Goal: Use online tool/utility

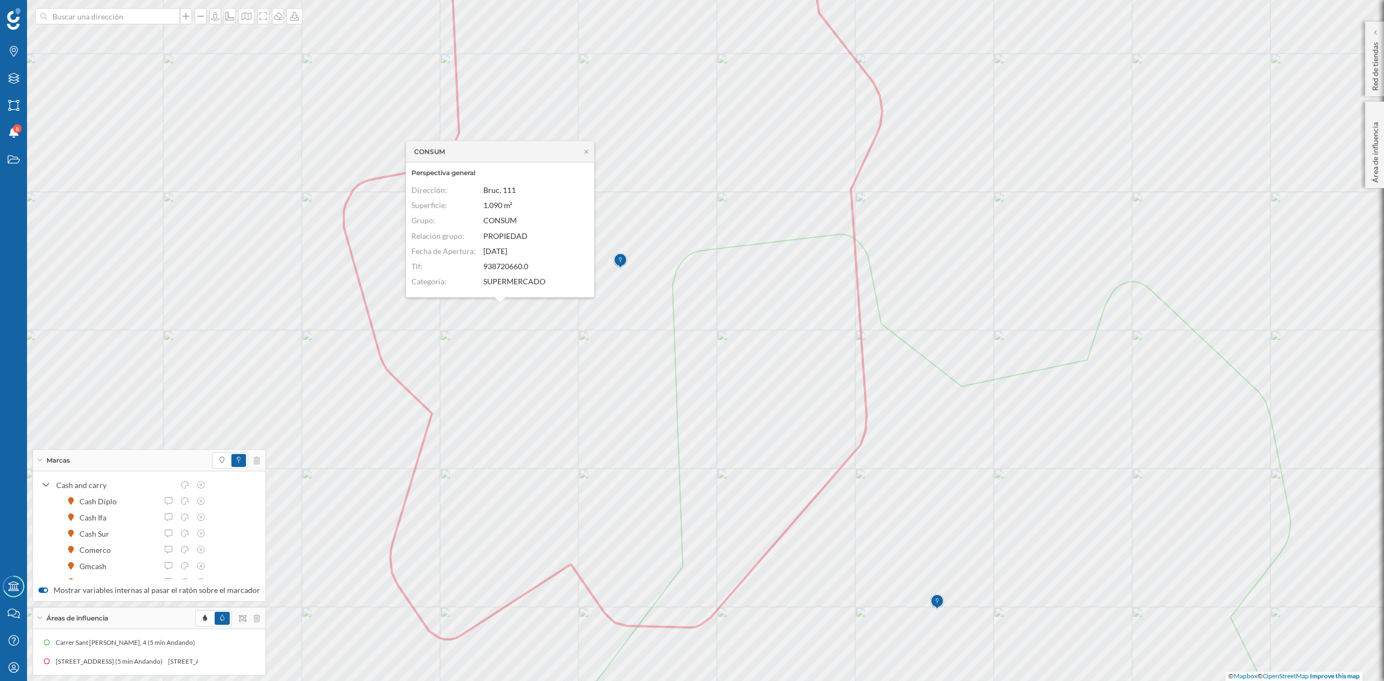
click at [589, 152] on icon at bounding box center [586, 151] width 8 height 6
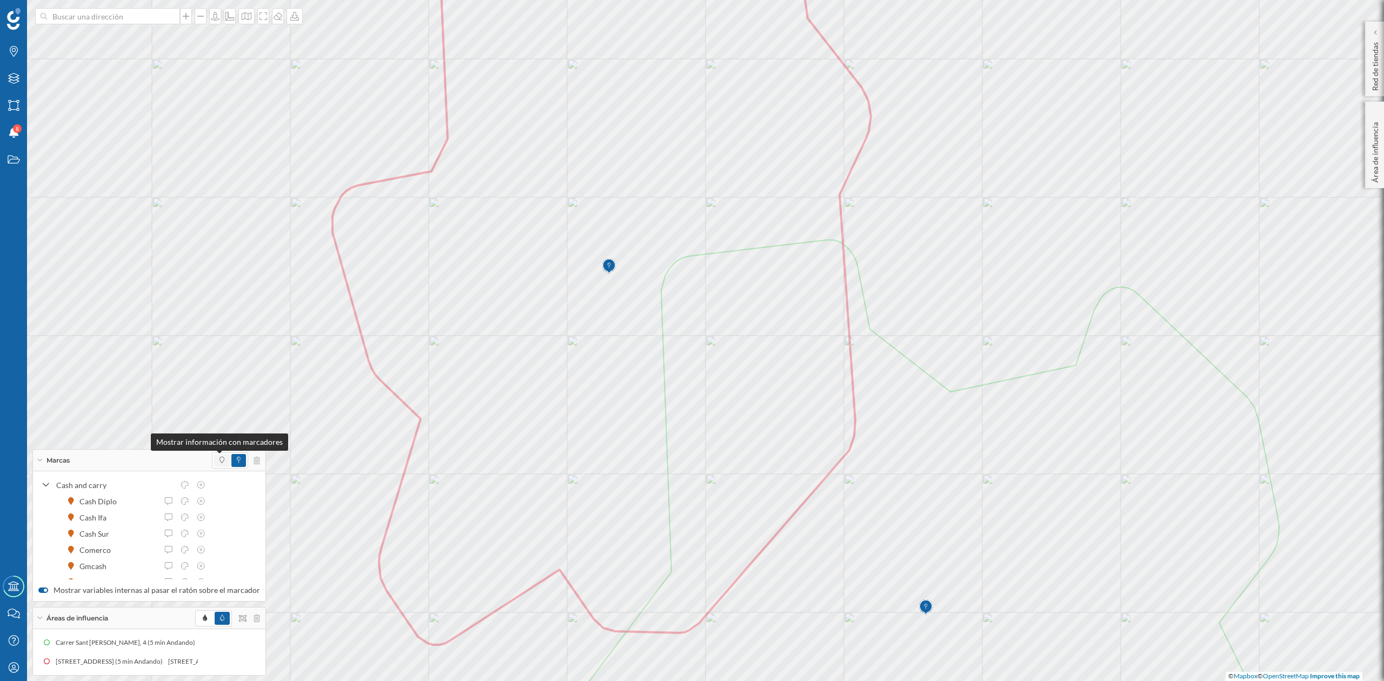
click at [220, 461] on icon at bounding box center [222, 460] width 5 height 6
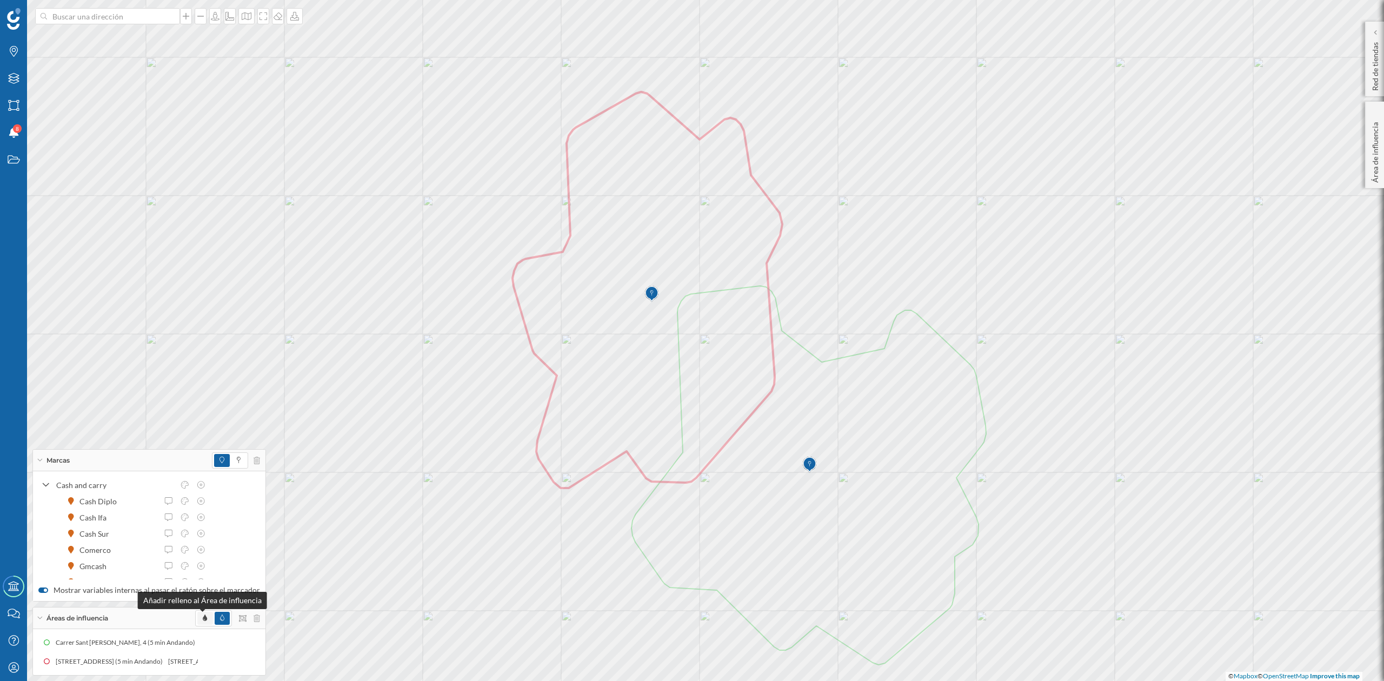
click at [203, 621] on icon at bounding box center [205, 618] width 4 height 6
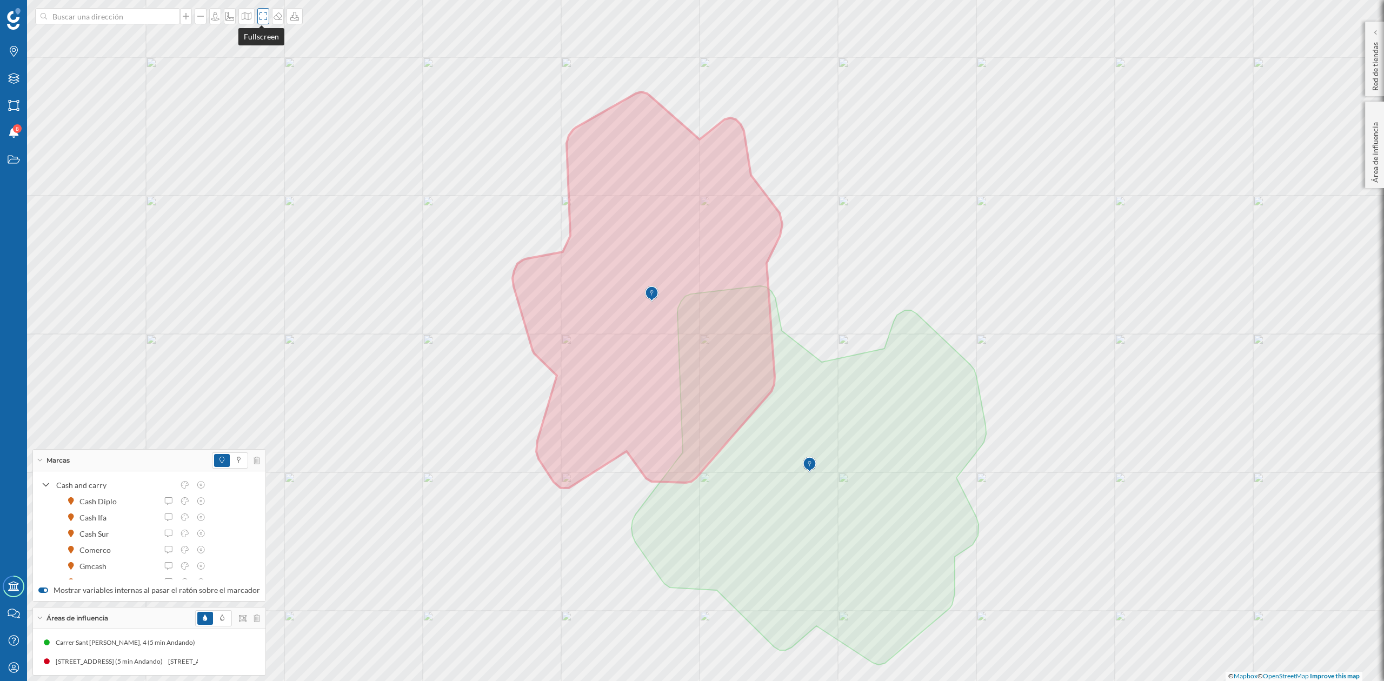
click at [262, 17] on icon at bounding box center [263, 16] width 11 height 9
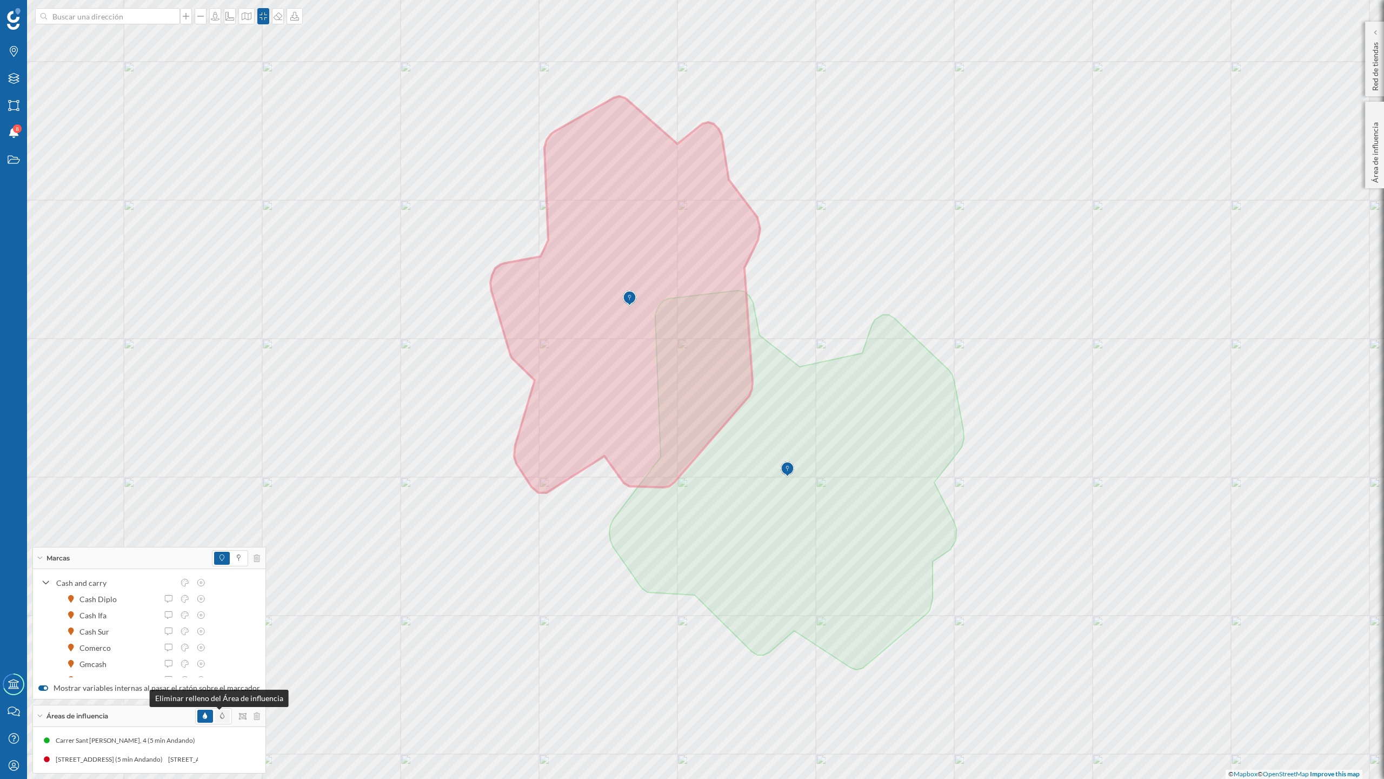
click at [220, 681] on icon at bounding box center [222, 715] width 4 height 6
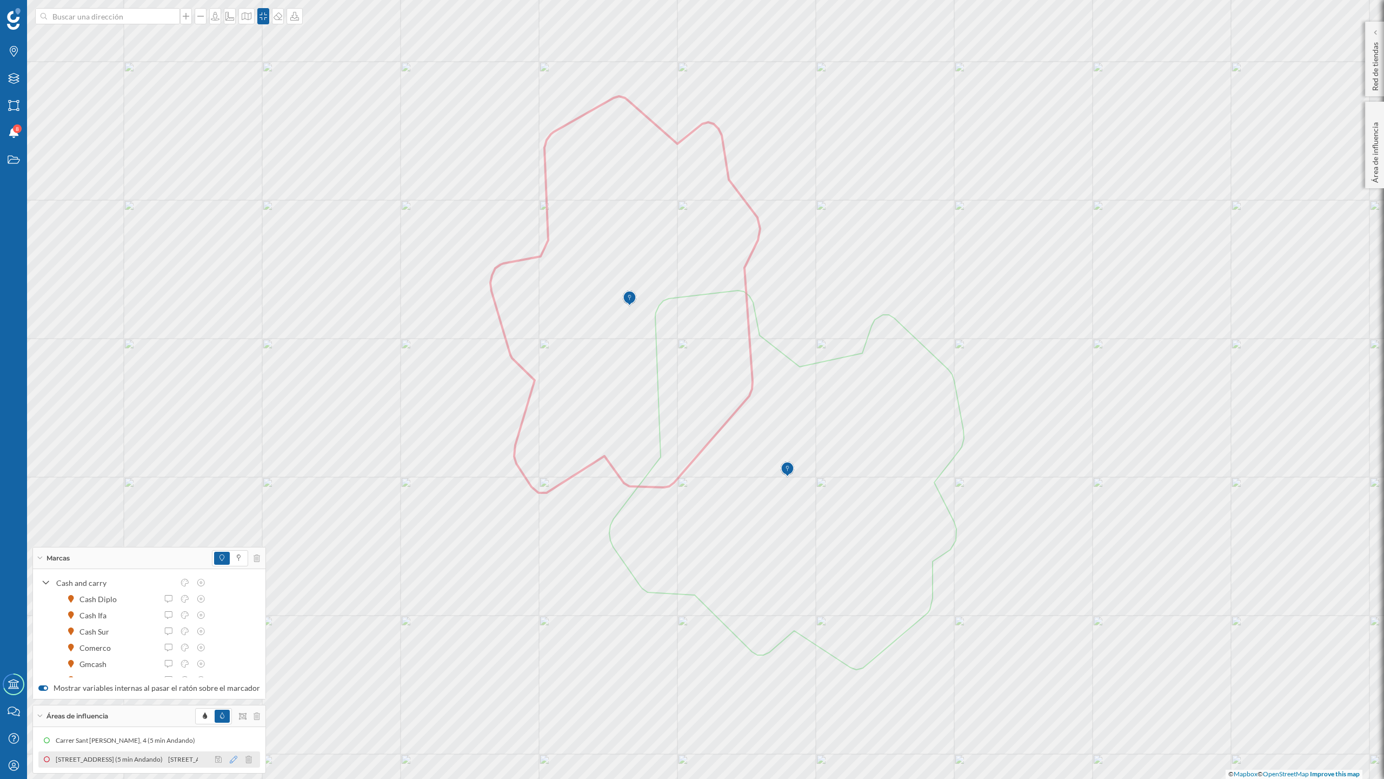
click at [230, 681] on icon at bounding box center [234, 759] width 8 height 8
click at [187, 667] on div at bounding box center [189, 666] width 11 height 11
click at [230, 681] on icon at bounding box center [234, 740] width 8 height 8
click at [173, 648] on div at bounding box center [173, 647] width 11 height 11
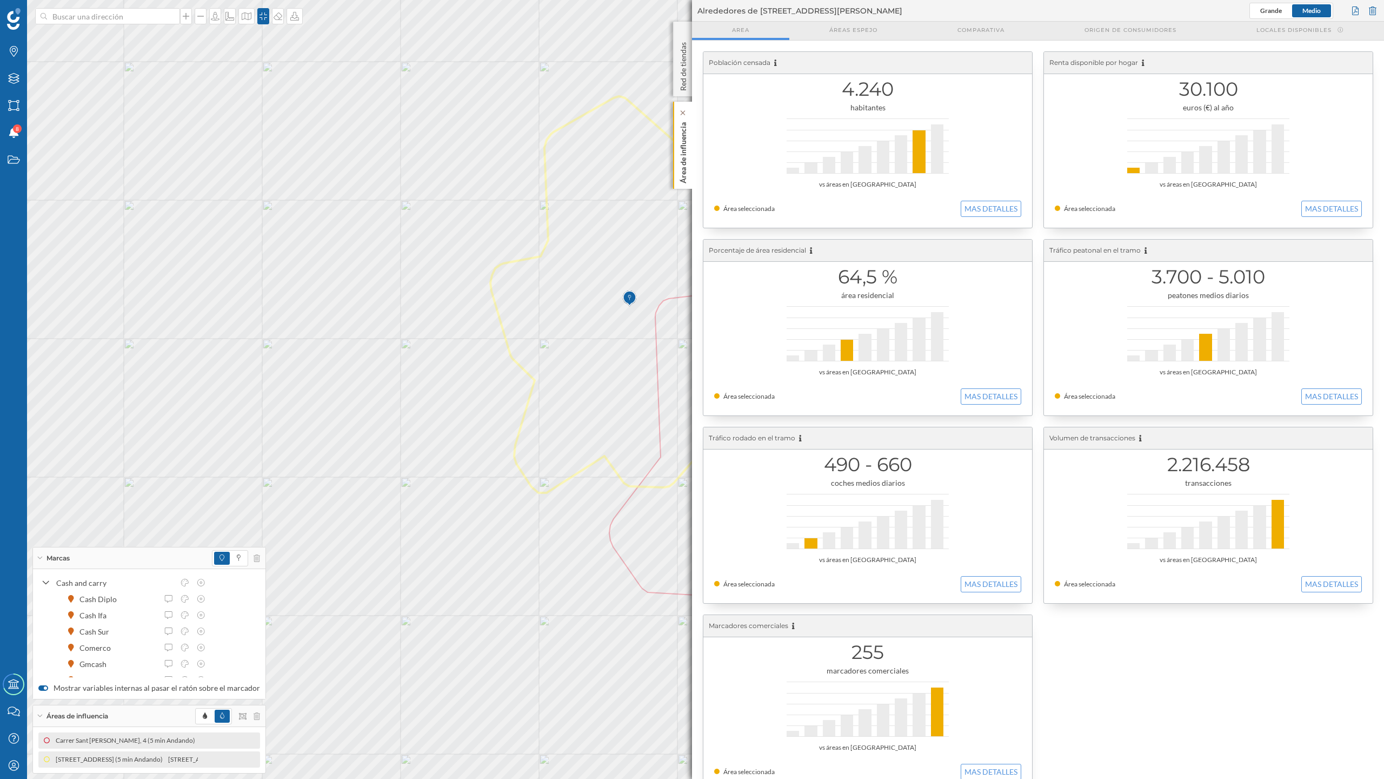
click at [682, 154] on p "Área de influencia" at bounding box center [683, 150] width 11 height 65
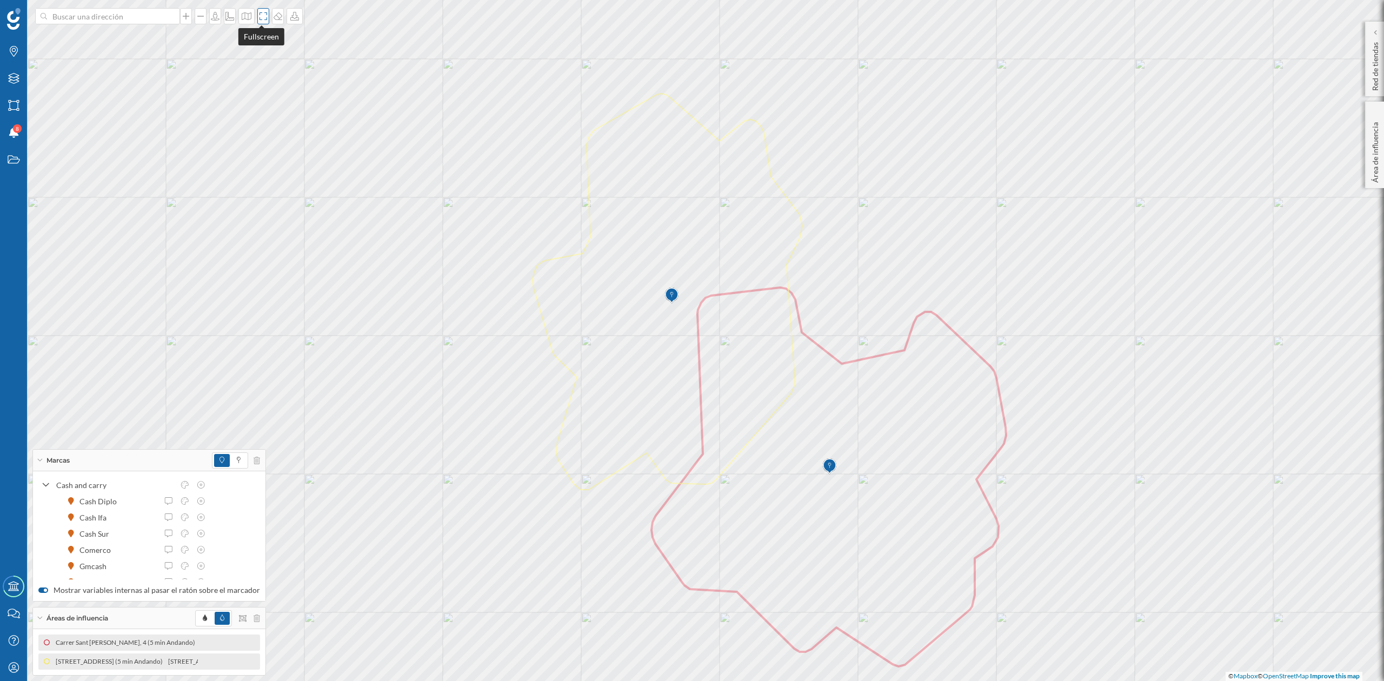
click at [260, 19] on icon at bounding box center [263, 16] width 11 height 9
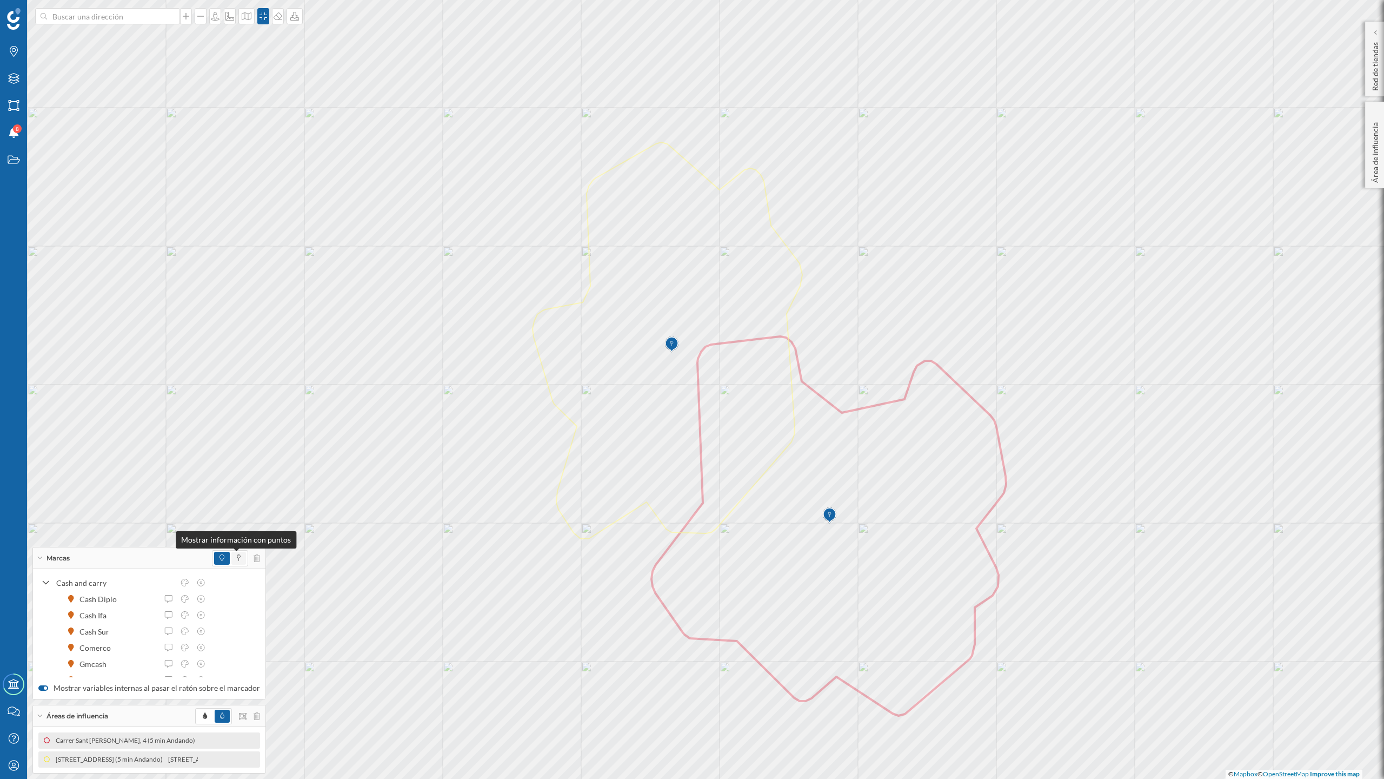
click at [237, 553] on span at bounding box center [239, 558] width 4 height 10
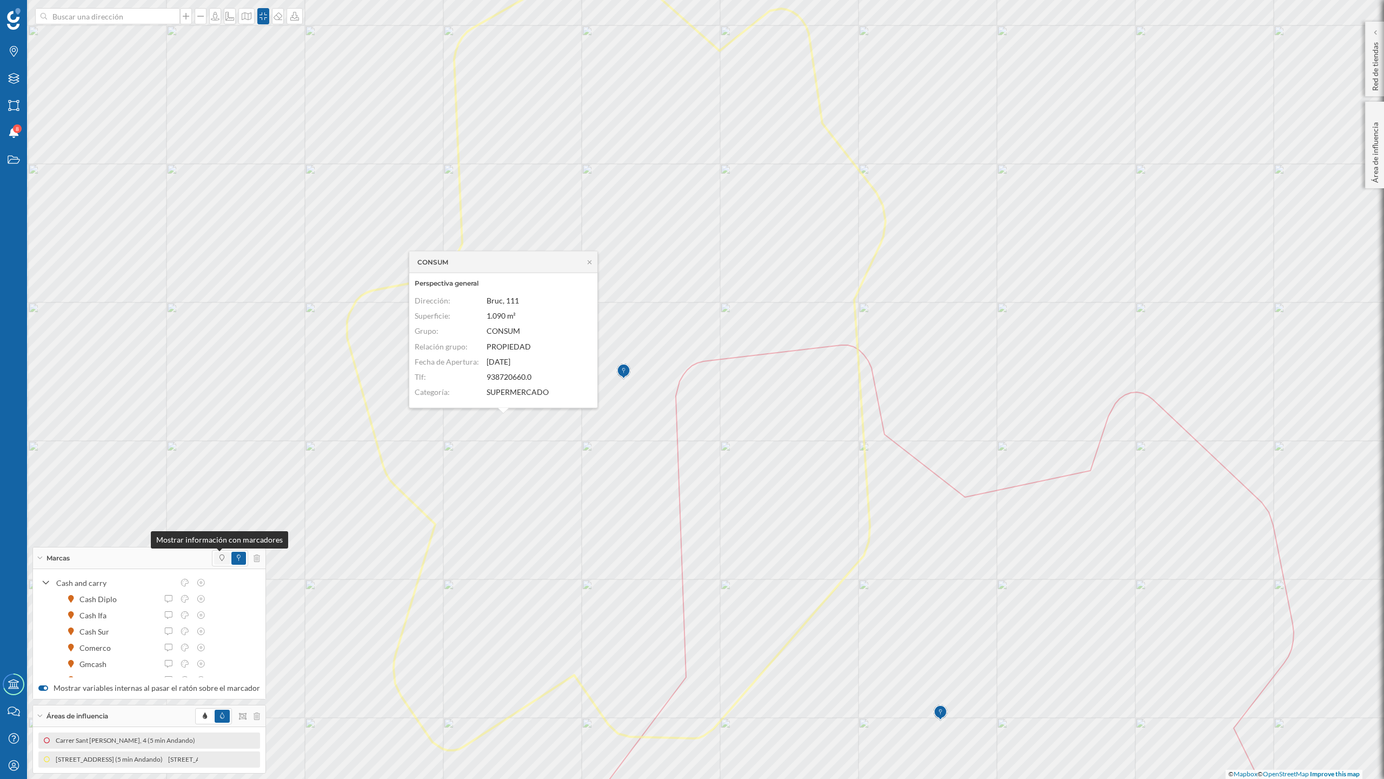
click at [220, 557] on icon at bounding box center [222, 557] width 5 height 6
click at [590, 264] on icon at bounding box center [590, 261] width 8 height 6
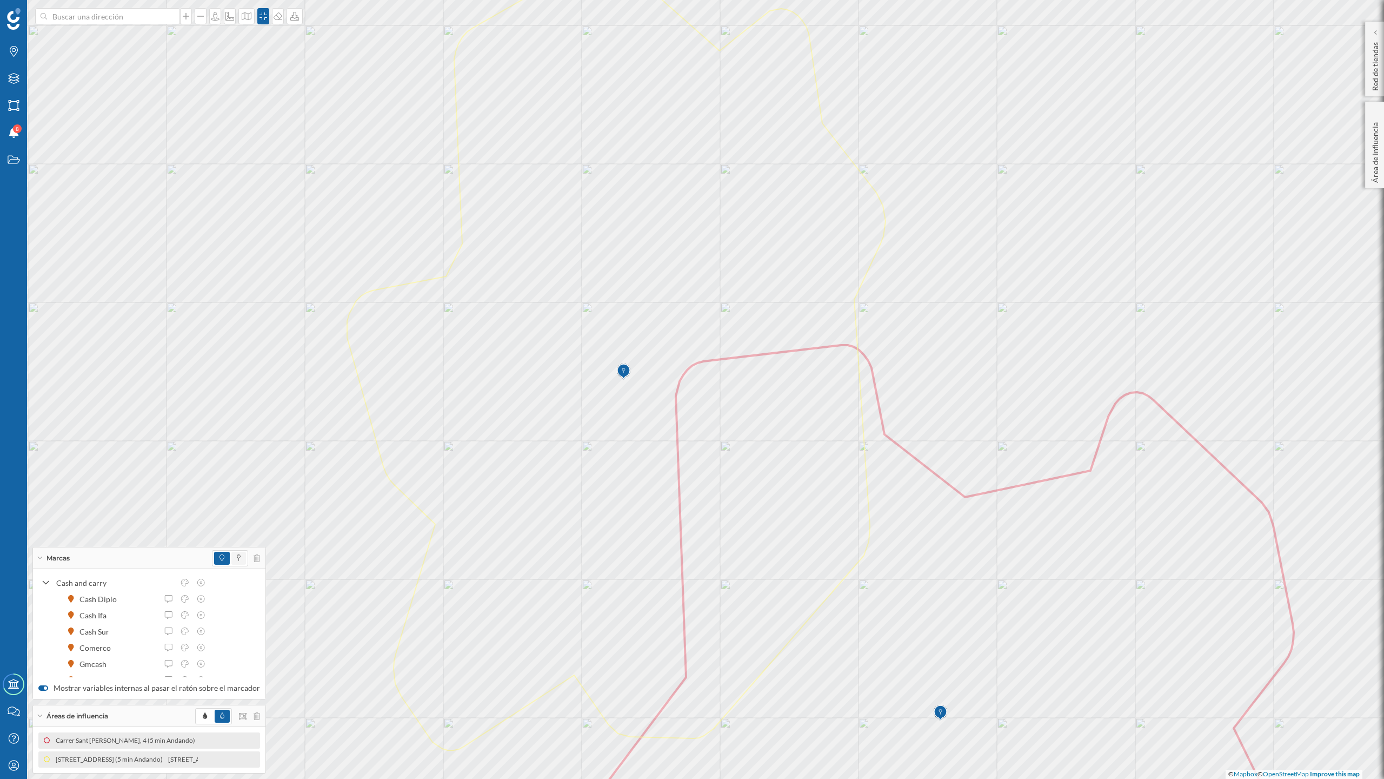
click at [231, 555] on span at bounding box center [238, 558] width 15 height 13
click at [294, 15] on icon at bounding box center [294, 16] width 11 height 9
click at [316, 81] on div "Descargar sin leyenda" at bounding box center [328, 79] width 76 height 11
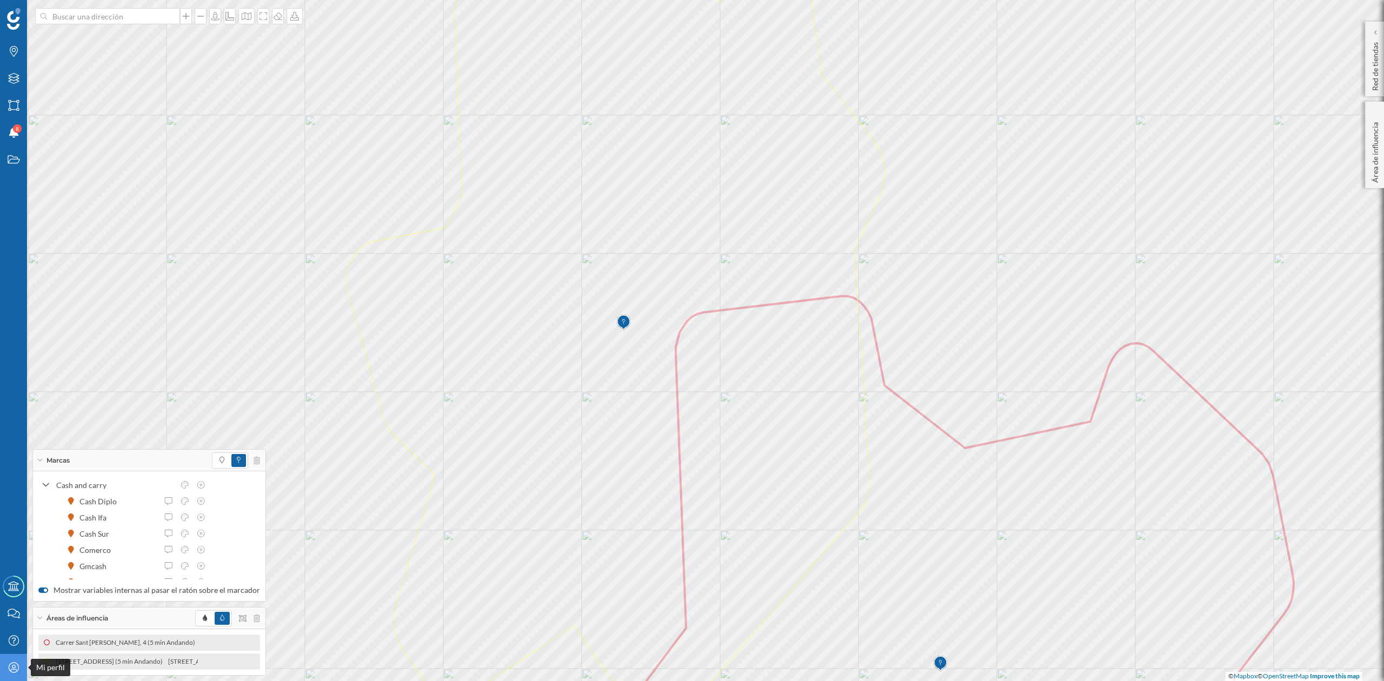
drag, startPoint x: 11, startPoint y: 666, endPoint x: 20, endPoint y: 667, distance: 9.2
click at [11, 667] on icon "Mi perfil" at bounding box center [14, 667] width 14 height 11
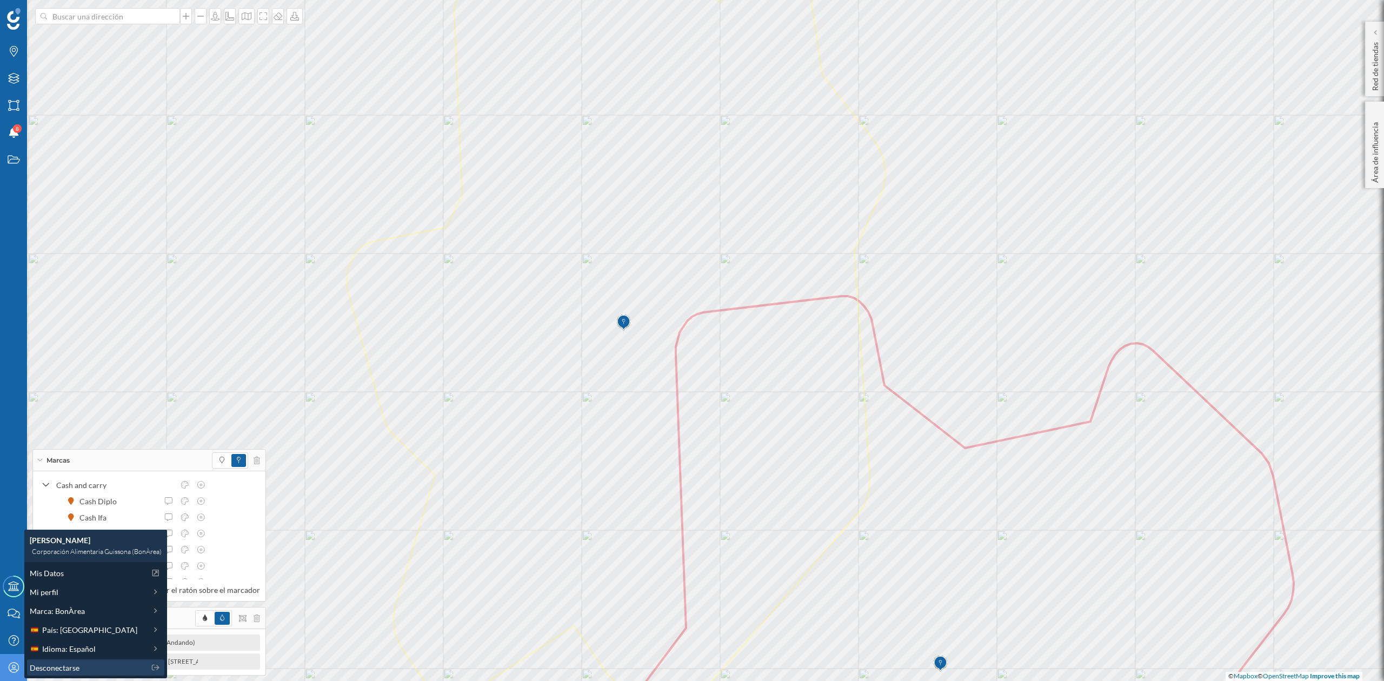
click at [49, 665] on span "Desconectarse" at bounding box center [55, 667] width 50 height 11
